Goal: Use online tool/utility: Use online tool/utility

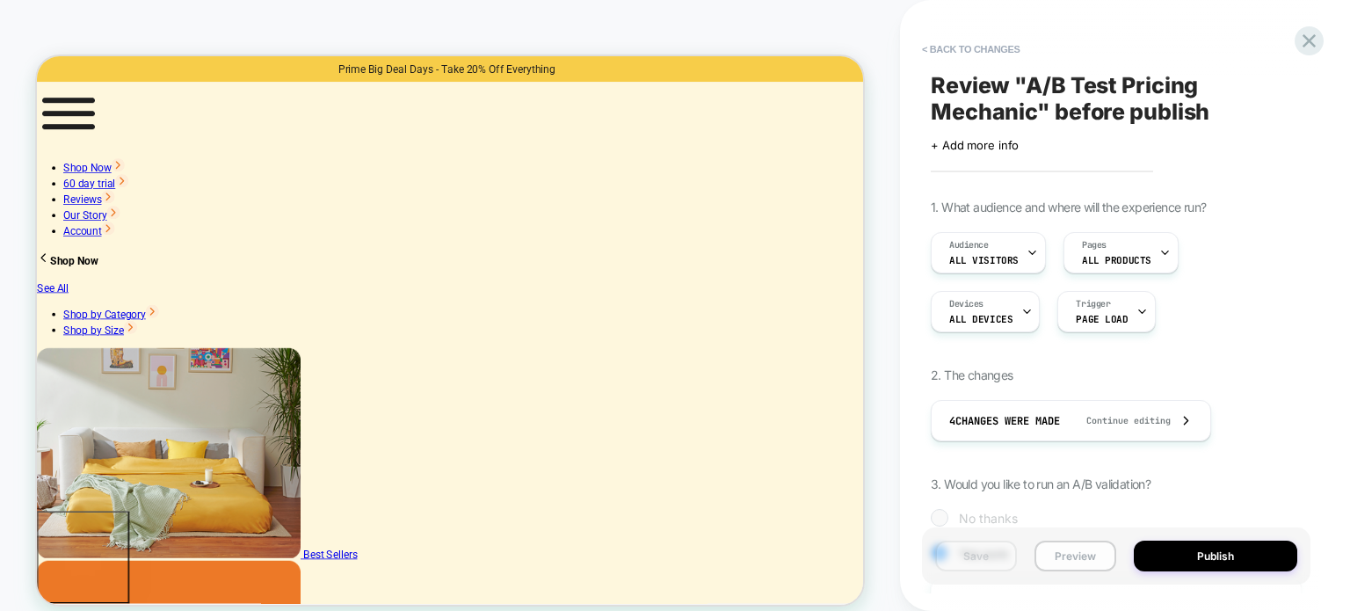
scroll to position [176, 0]
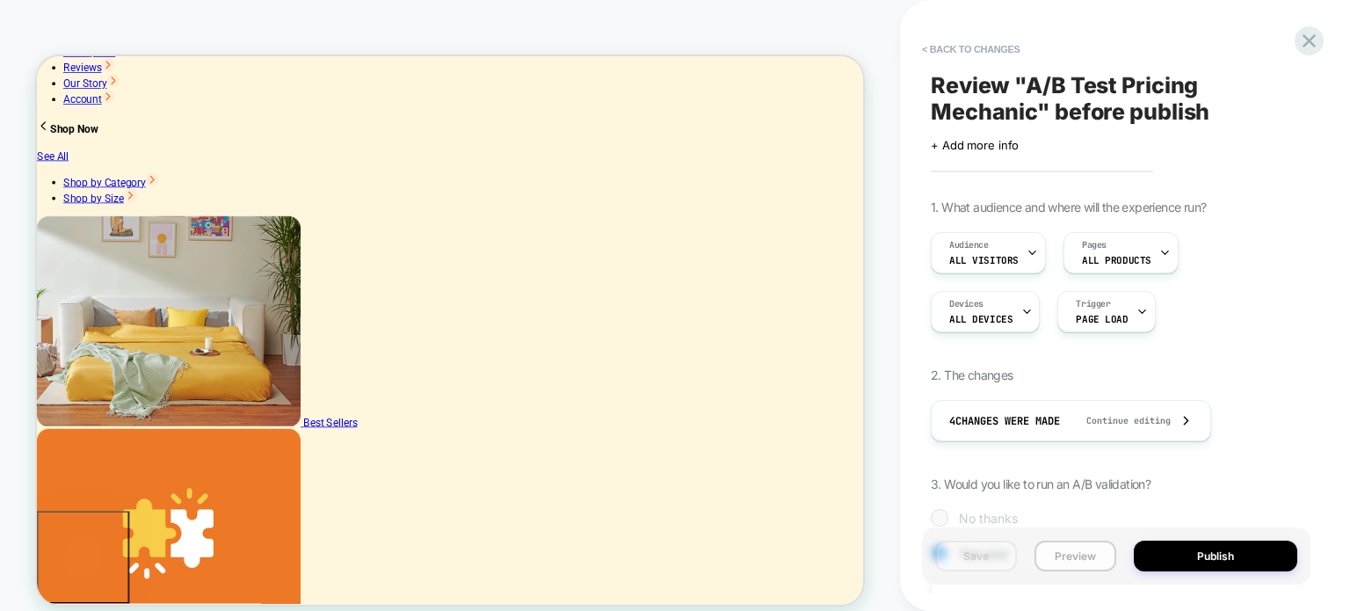
click at [1093, 554] on button "Preview" at bounding box center [1076, 556] width 82 height 31
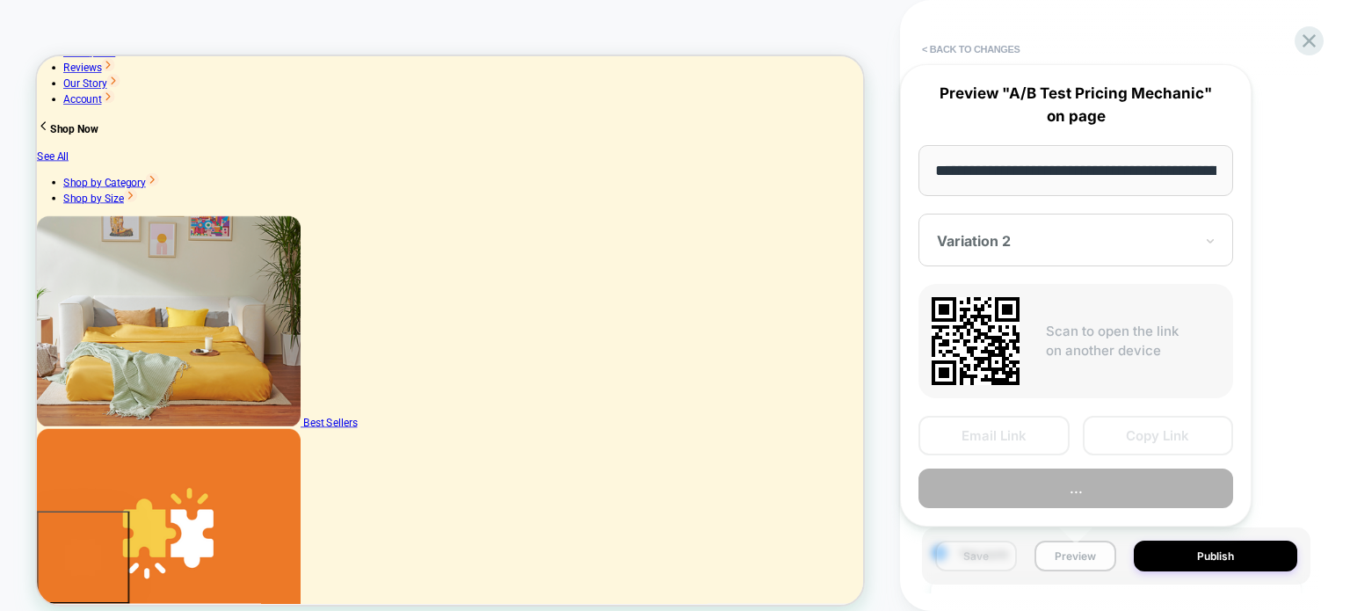
scroll to position [0, 403]
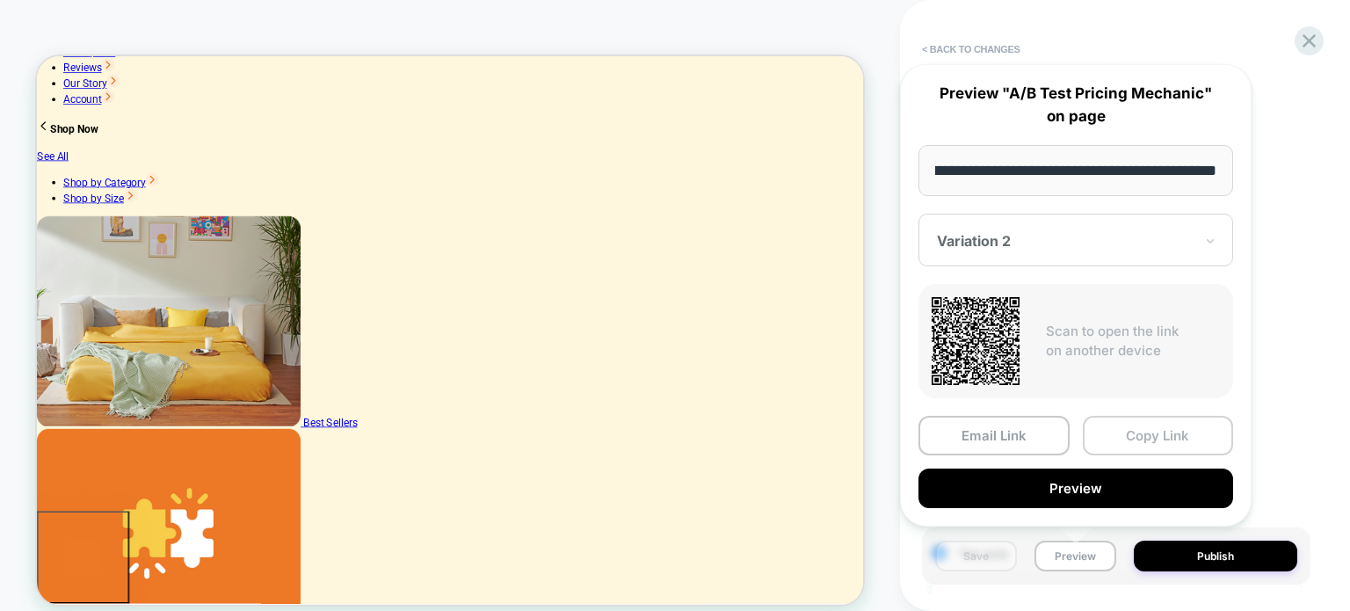
click at [1157, 436] on button "Copy Link" at bounding box center [1158, 436] width 151 height 40
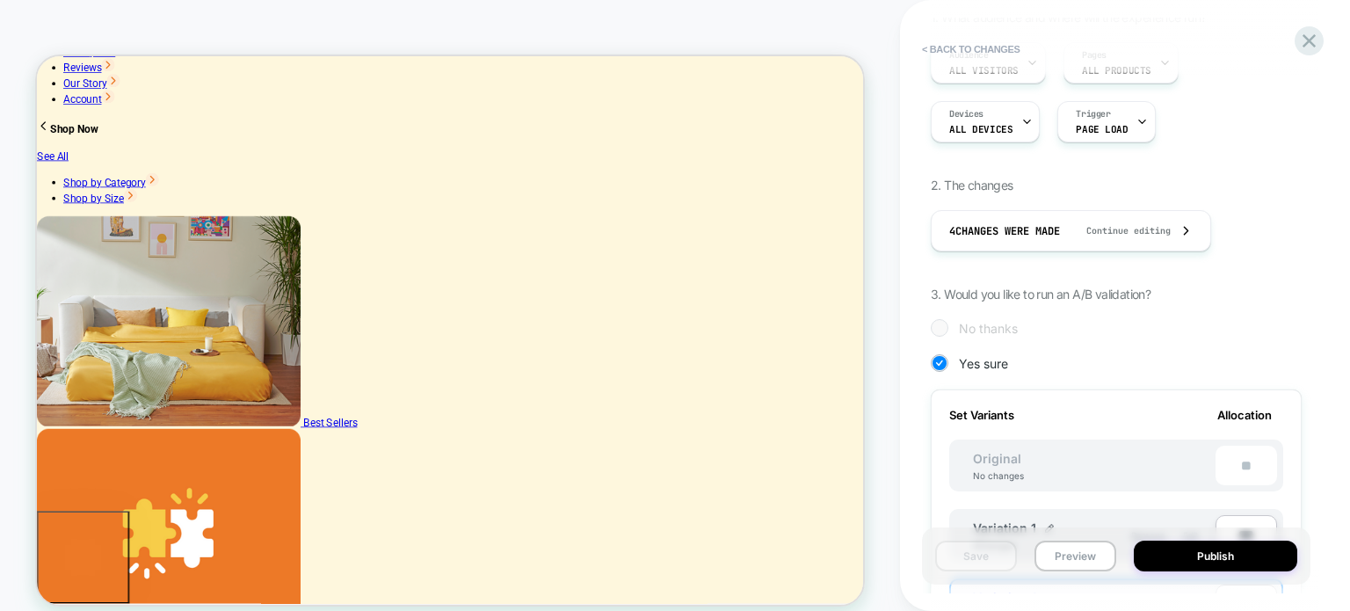
scroll to position [0, 0]
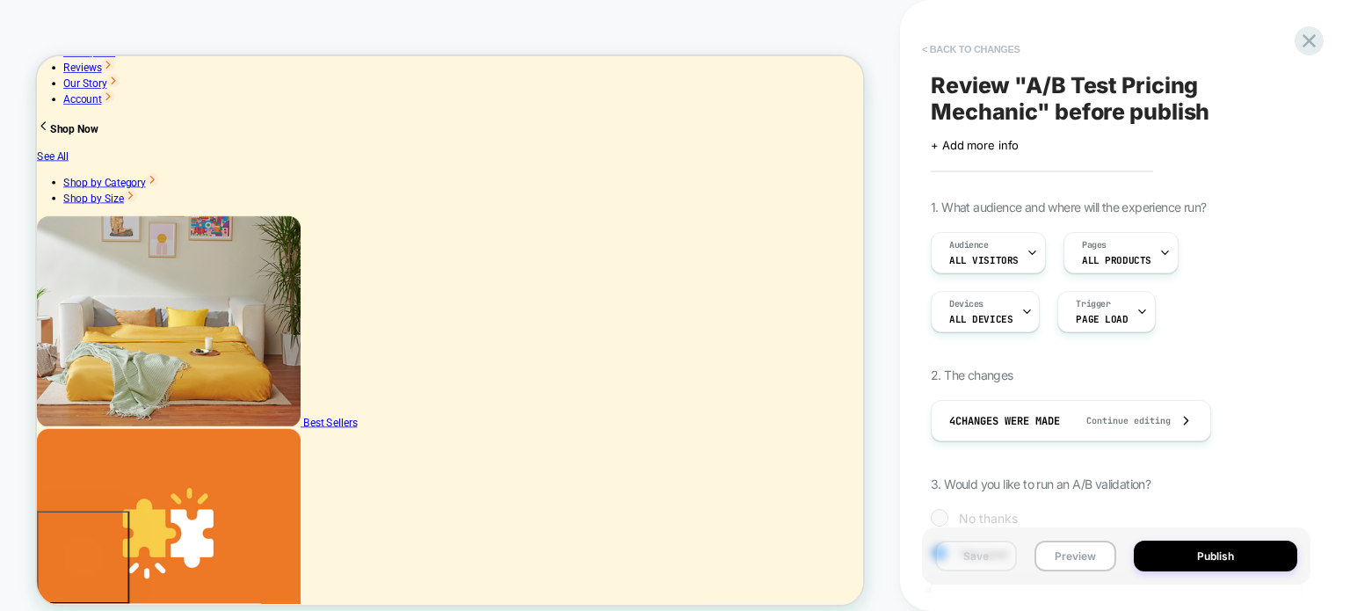
click at [966, 49] on button "< Back to changes" at bounding box center [971, 49] width 116 height 28
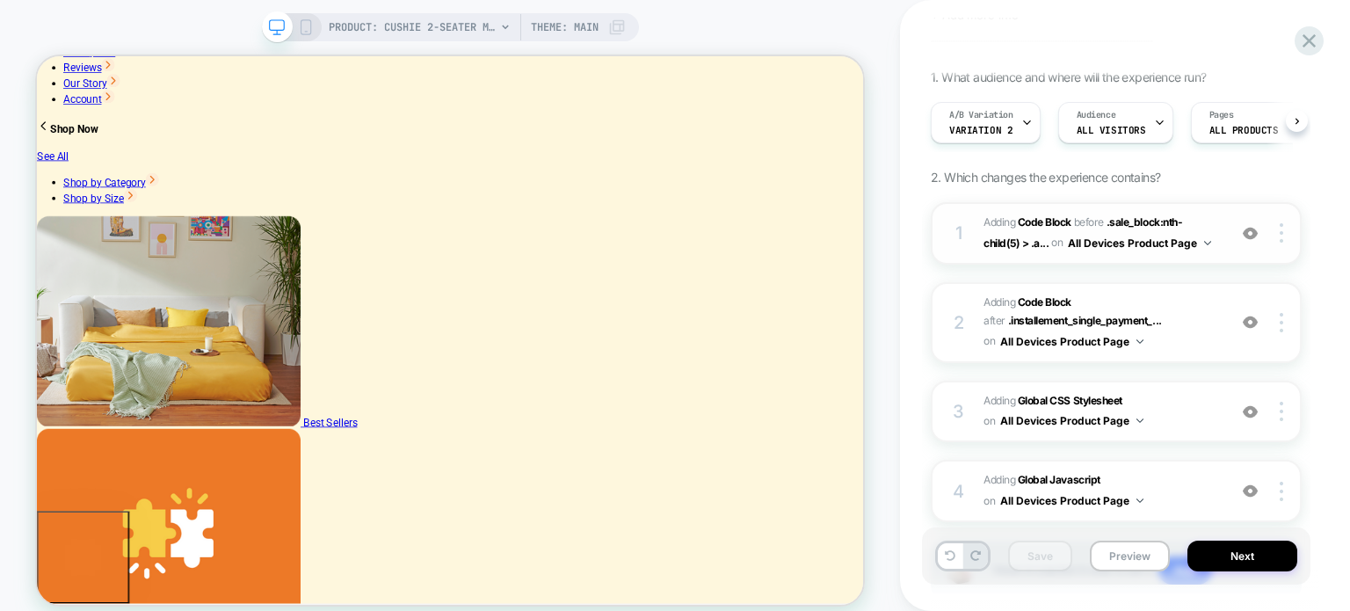
scroll to position [223, 0]
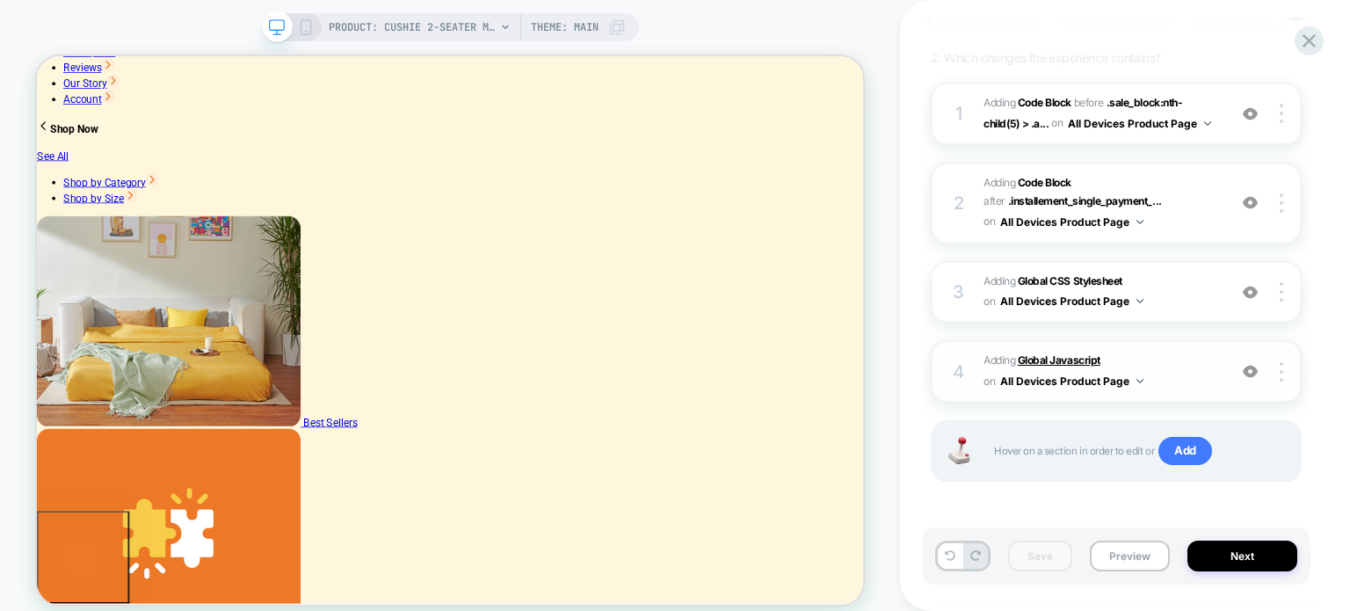
click at [1080, 353] on b "Global Javascript" at bounding box center [1059, 359] width 83 height 13
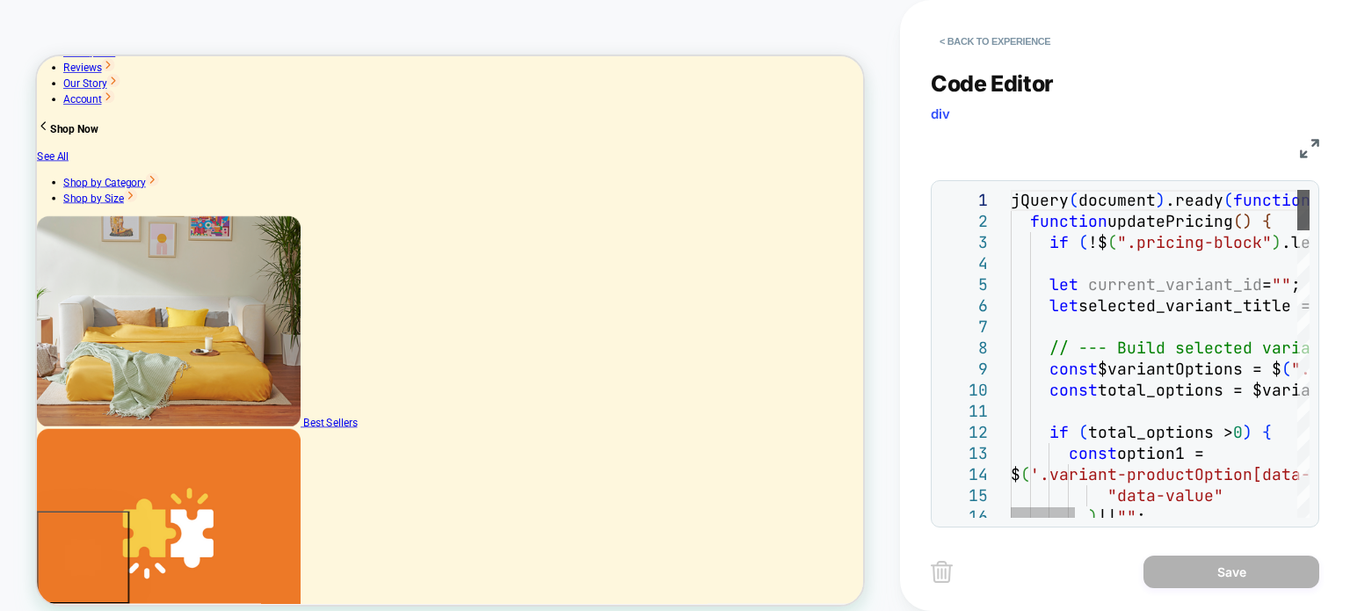
click at [1298, 190] on div at bounding box center [1304, 210] width 12 height 40
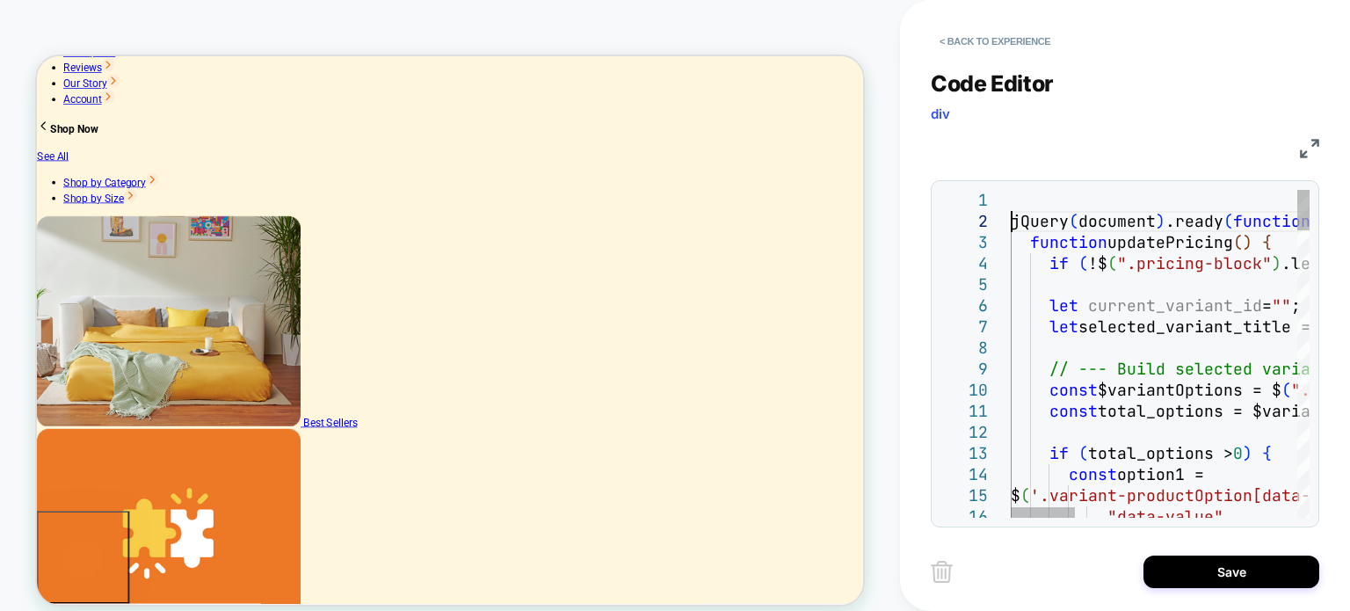
scroll to position [41, 0]
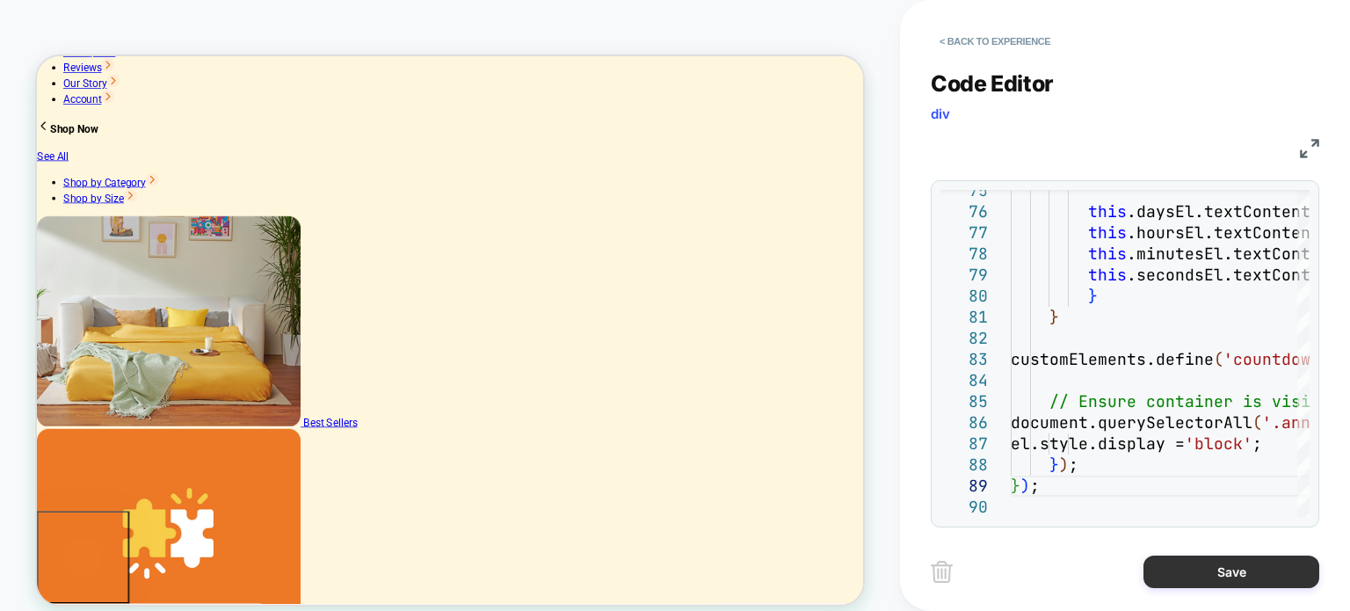
type textarea "**********"
click at [1196, 577] on button "Save" at bounding box center [1232, 572] width 176 height 33
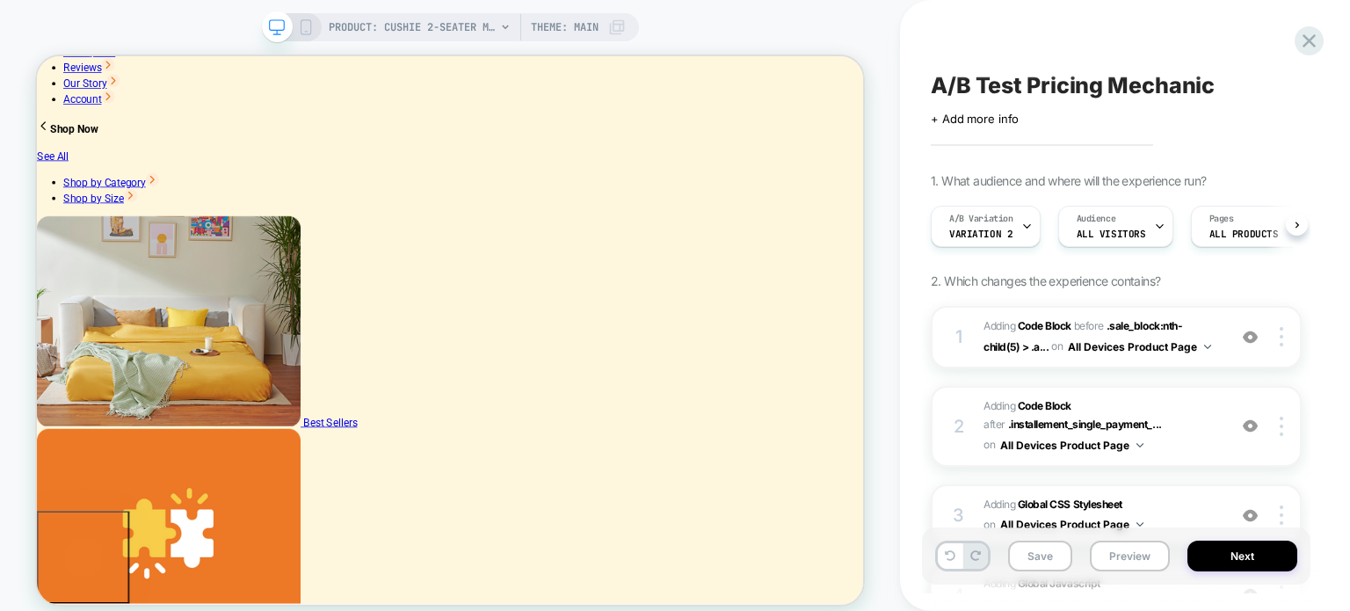
scroll to position [0, 0]
click at [1048, 549] on button "Save" at bounding box center [1040, 556] width 64 height 31
click at [1245, 556] on button "Next" at bounding box center [1243, 556] width 110 height 31
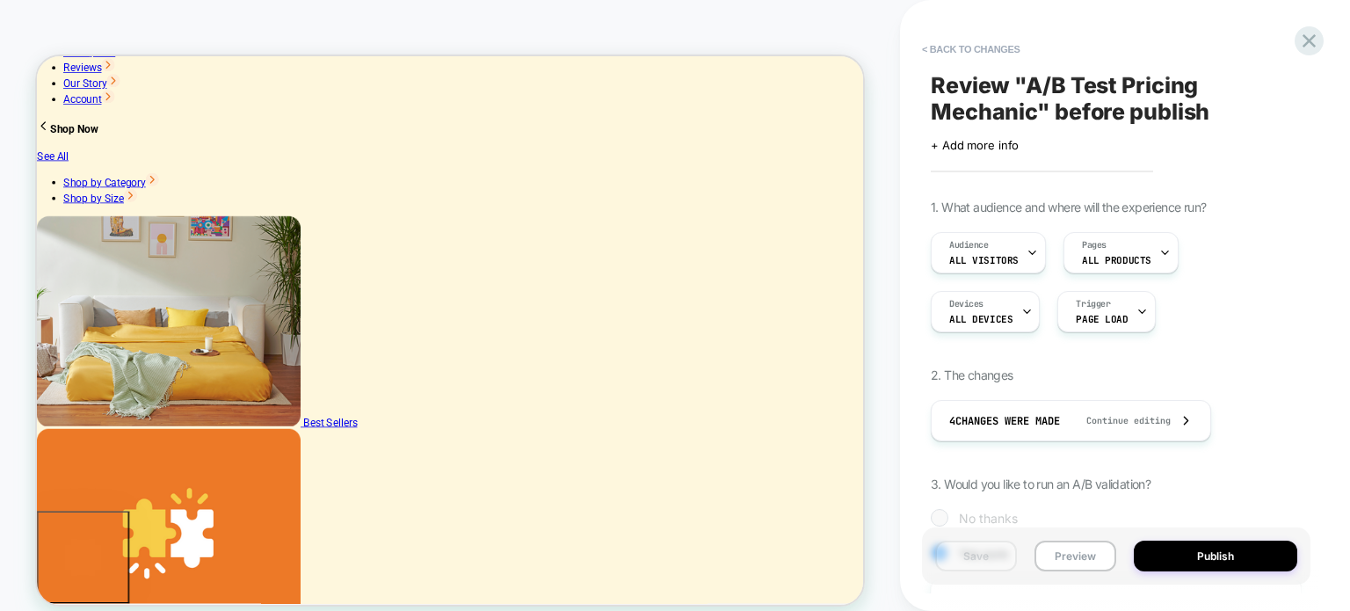
scroll to position [0, 1]
click at [1092, 562] on button "Preview" at bounding box center [1076, 556] width 82 height 31
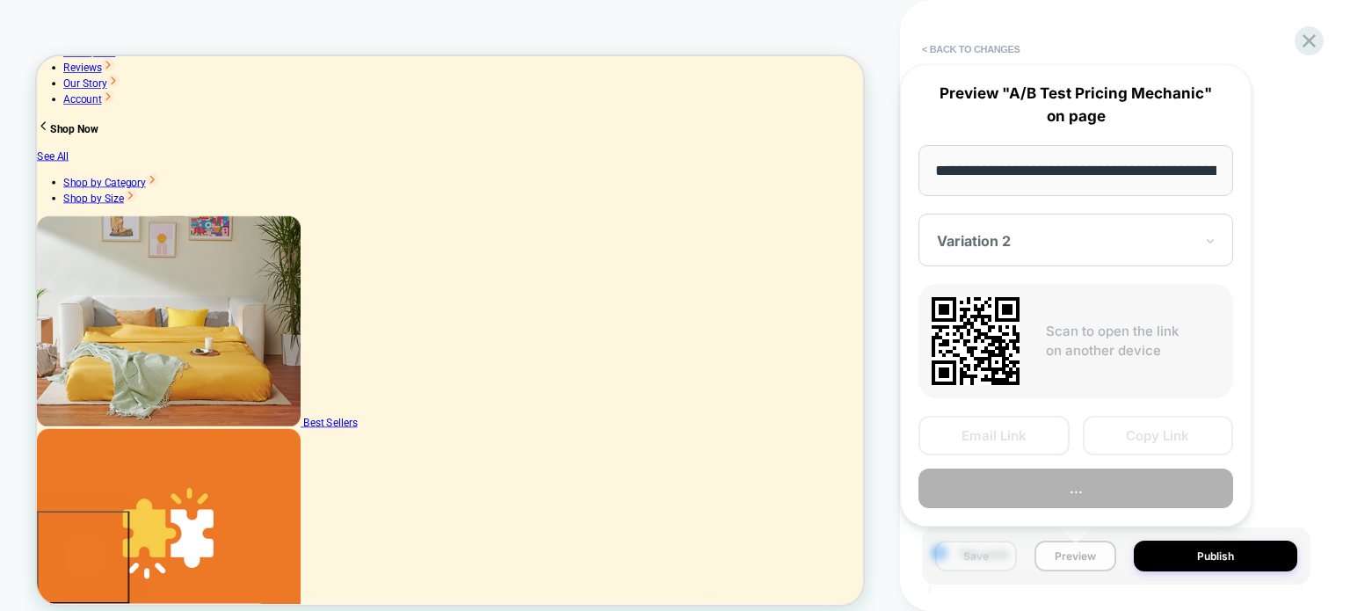
scroll to position [0, 403]
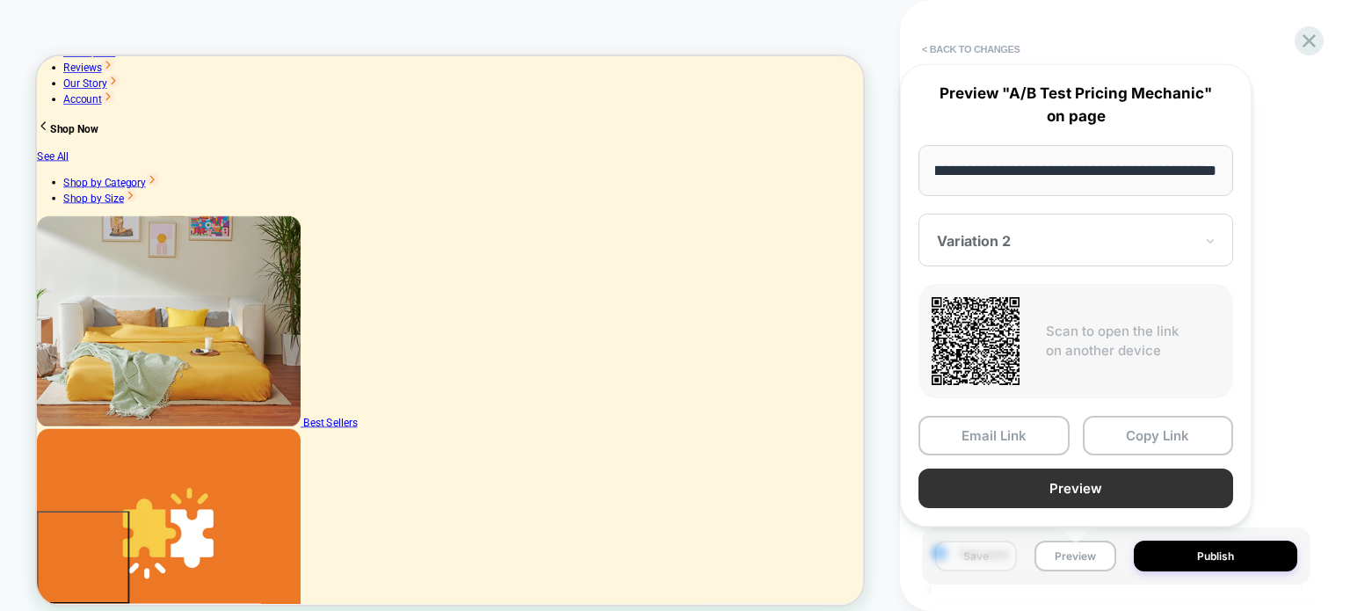
click at [1075, 492] on button "Preview" at bounding box center [1076, 489] width 315 height 40
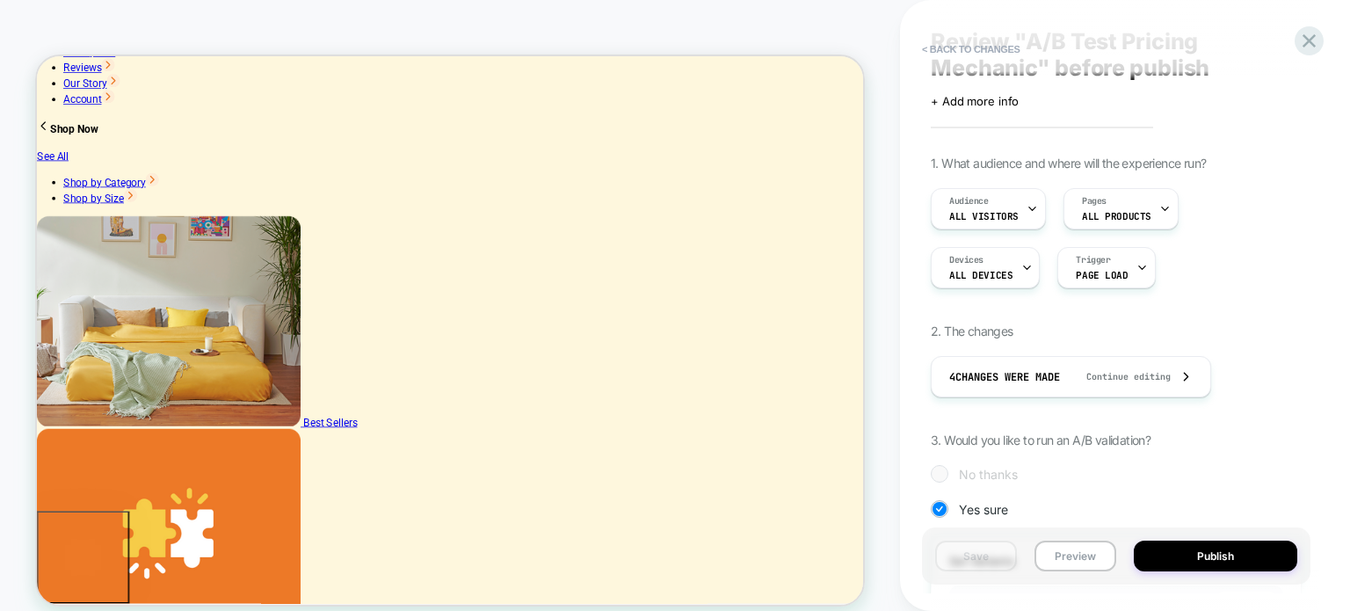
scroll to position [0, 0]
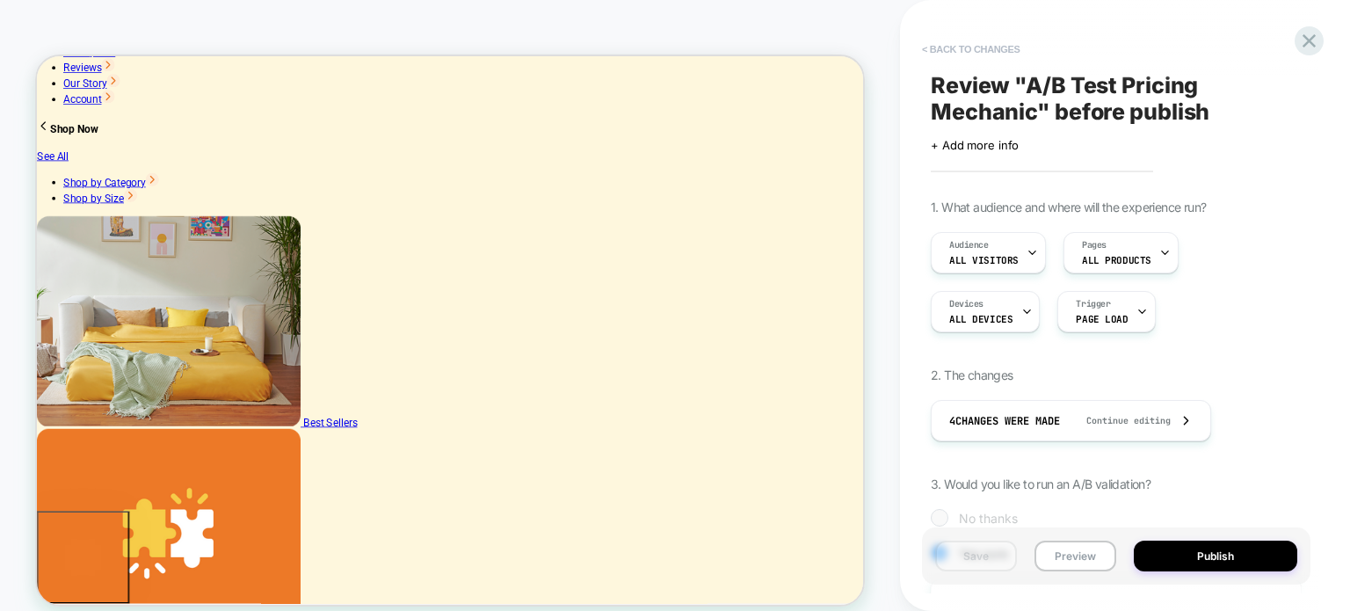
click at [958, 47] on button "< Back to changes" at bounding box center [971, 49] width 116 height 28
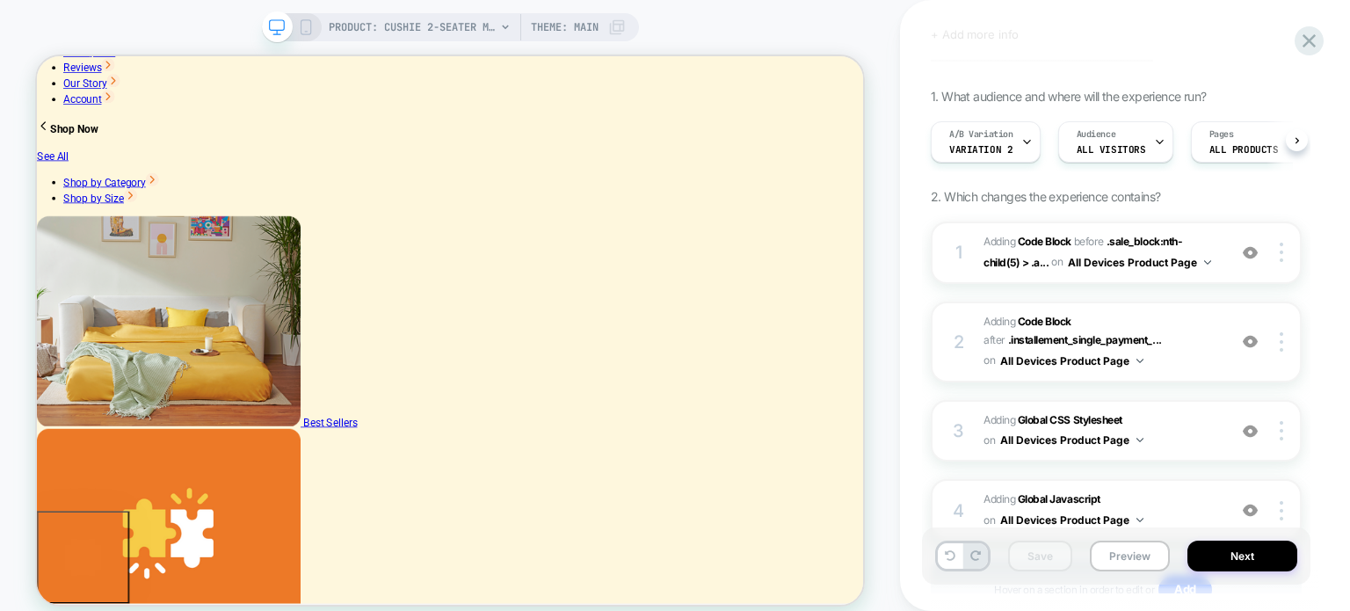
scroll to position [223, 0]
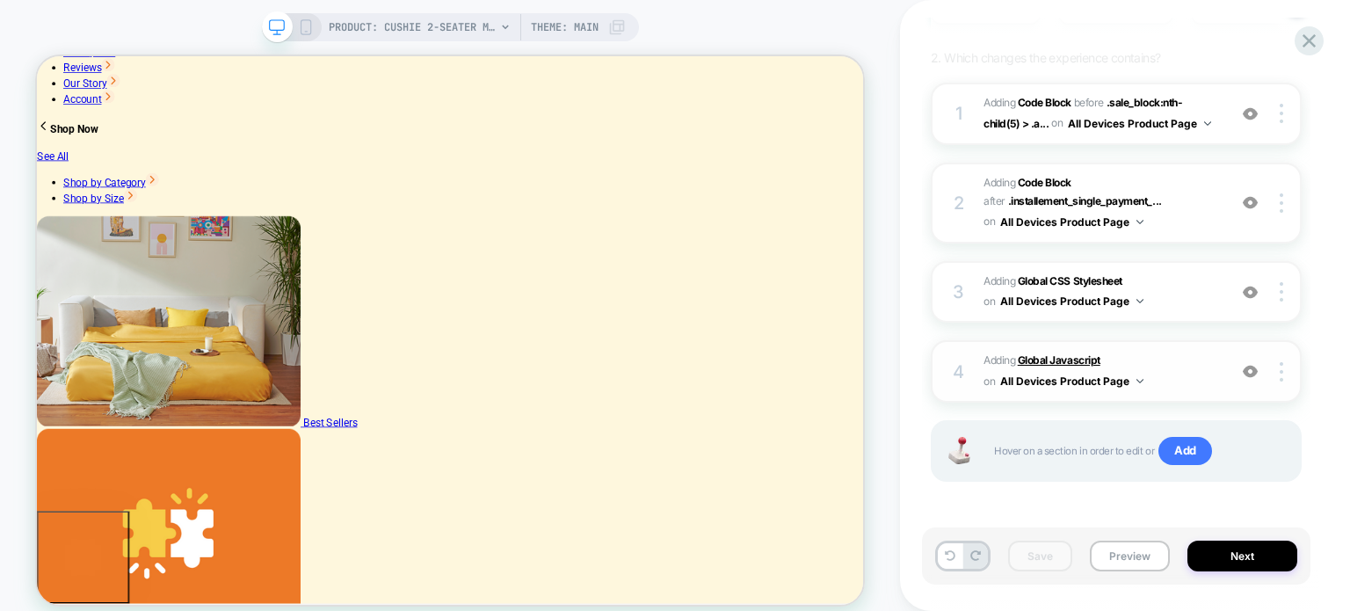
click at [1054, 361] on b "Global Javascript" at bounding box center [1059, 359] width 83 height 13
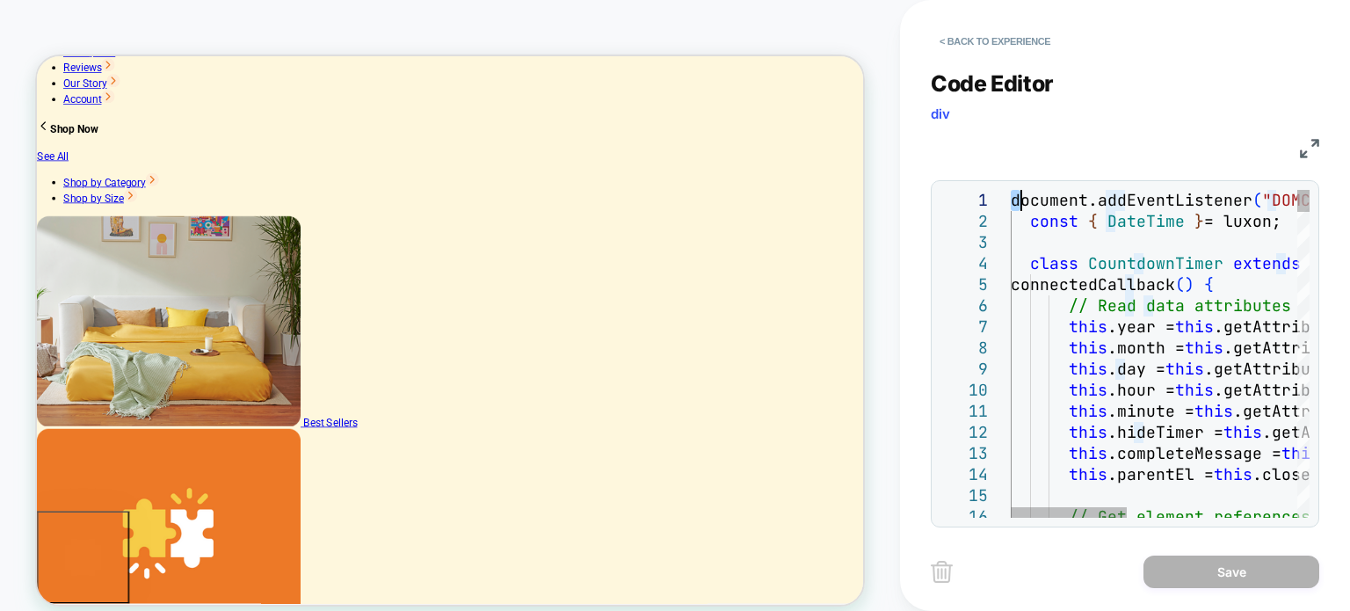
scroll to position [0, 0]
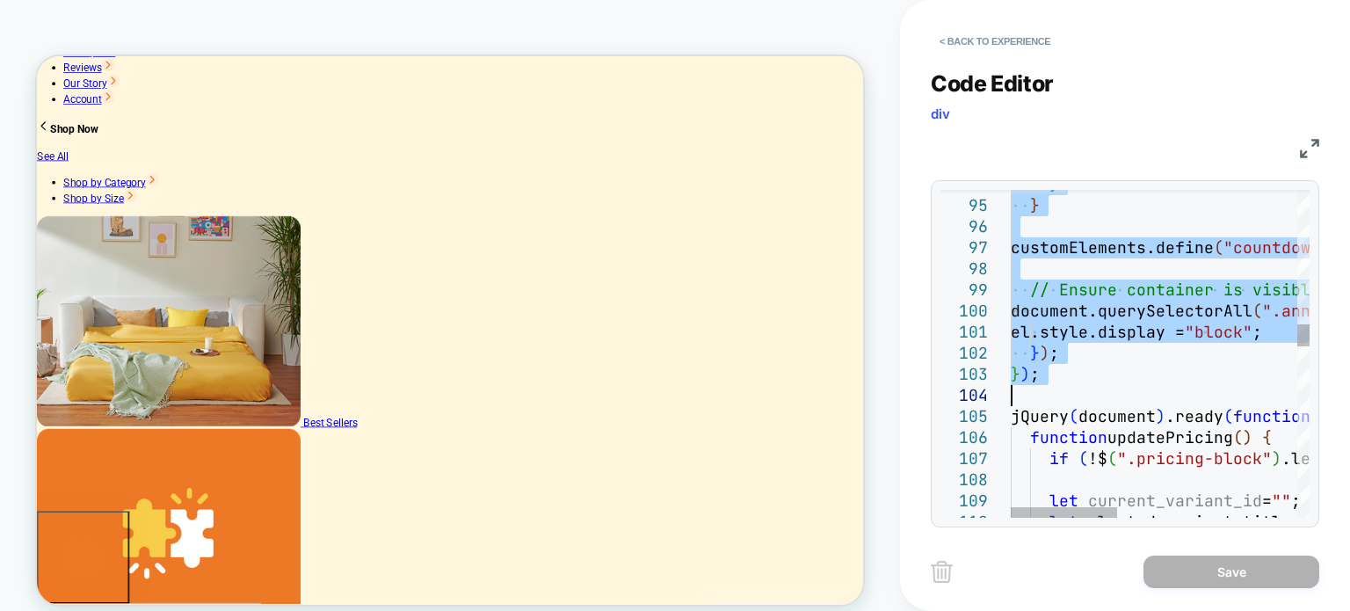
drag, startPoint x: 1011, startPoint y: 197, endPoint x: 1108, endPoint y: 404, distance: 228.1
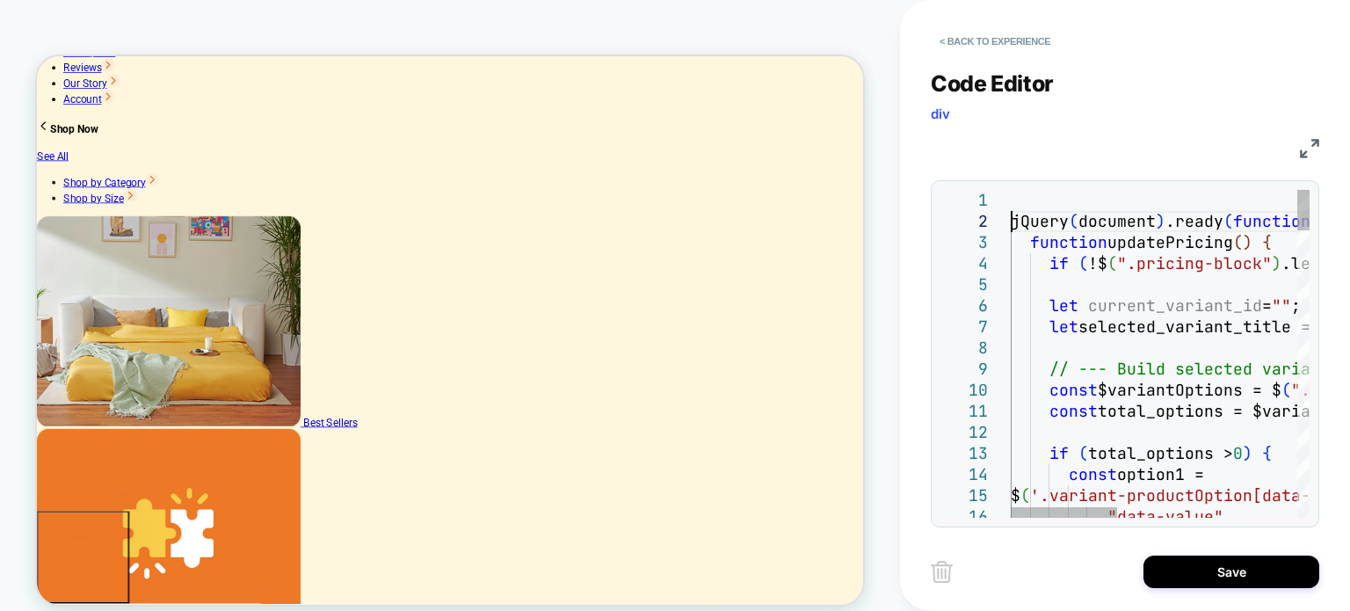
type textarea "**********"
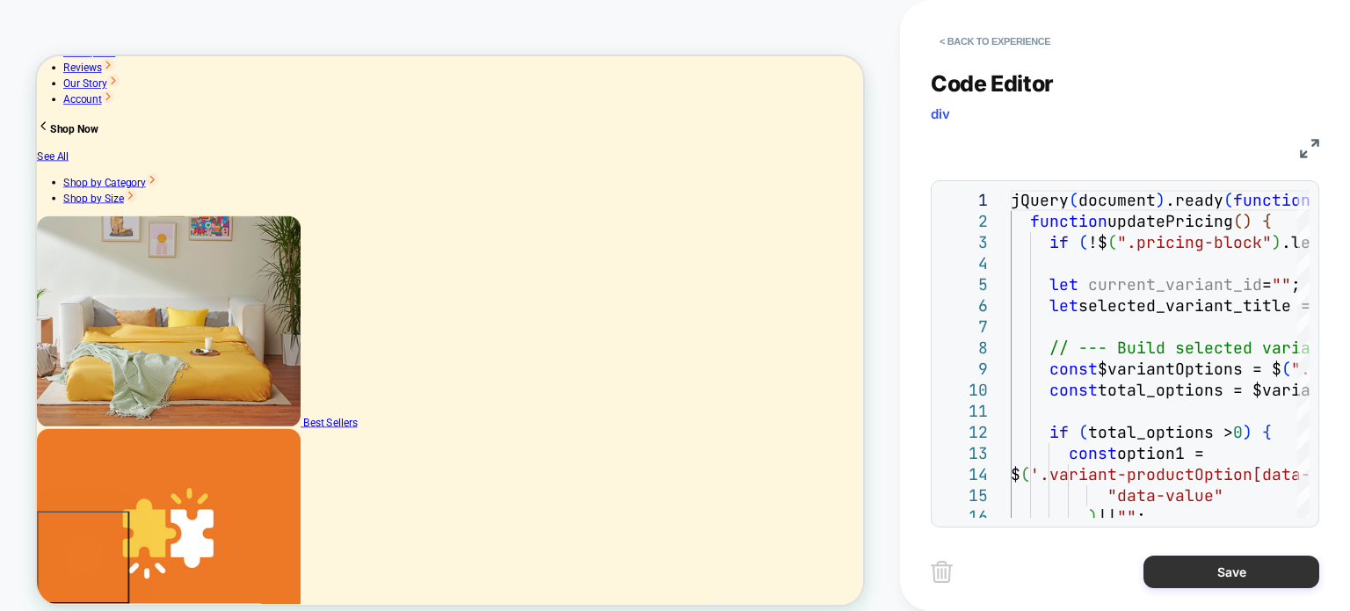
click at [1213, 568] on button "Save" at bounding box center [1232, 572] width 176 height 33
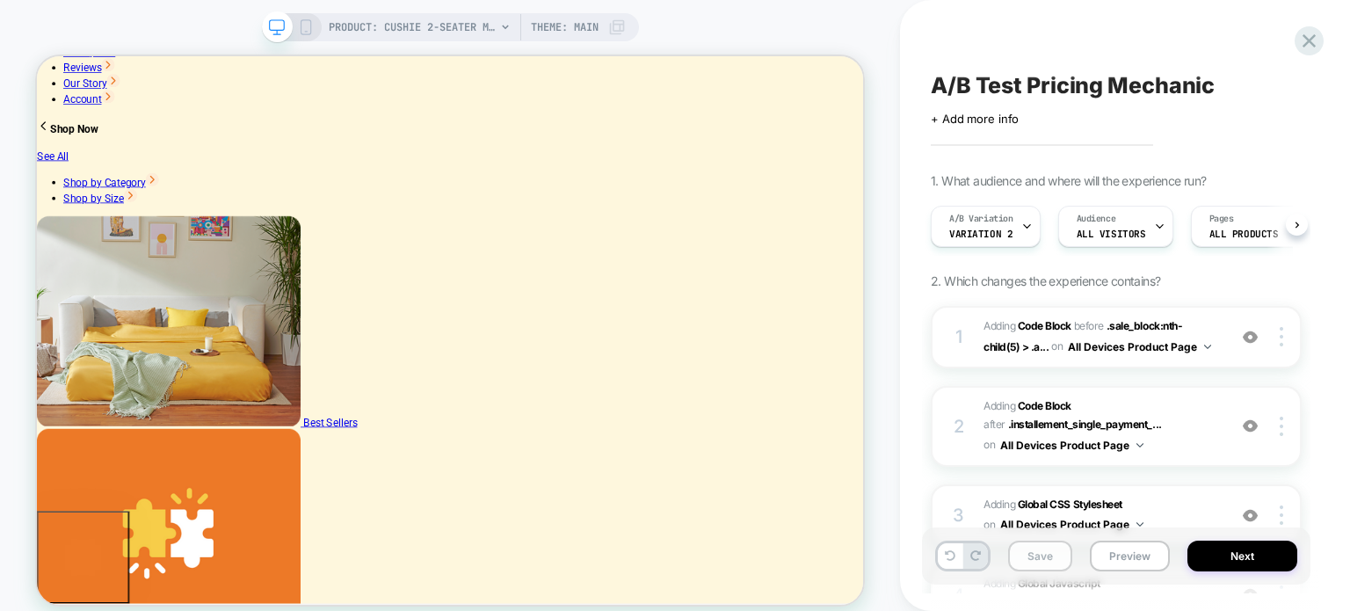
click at [1041, 554] on button "Save" at bounding box center [1040, 556] width 64 height 31
click at [1132, 551] on button "Preview" at bounding box center [1130, 556] width 80 height 31
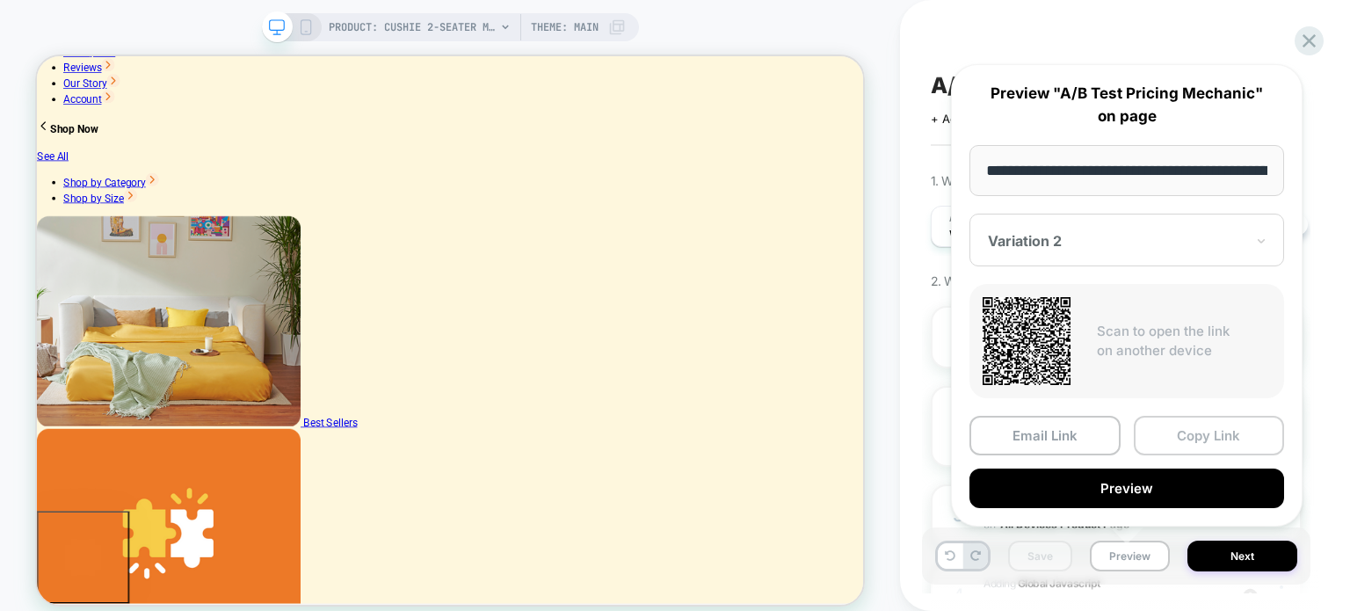
click at [1224, 433] on button "Copy Link" at bounding box center [1209, 436] width 151 height 40
